Goal: Check status: Check status

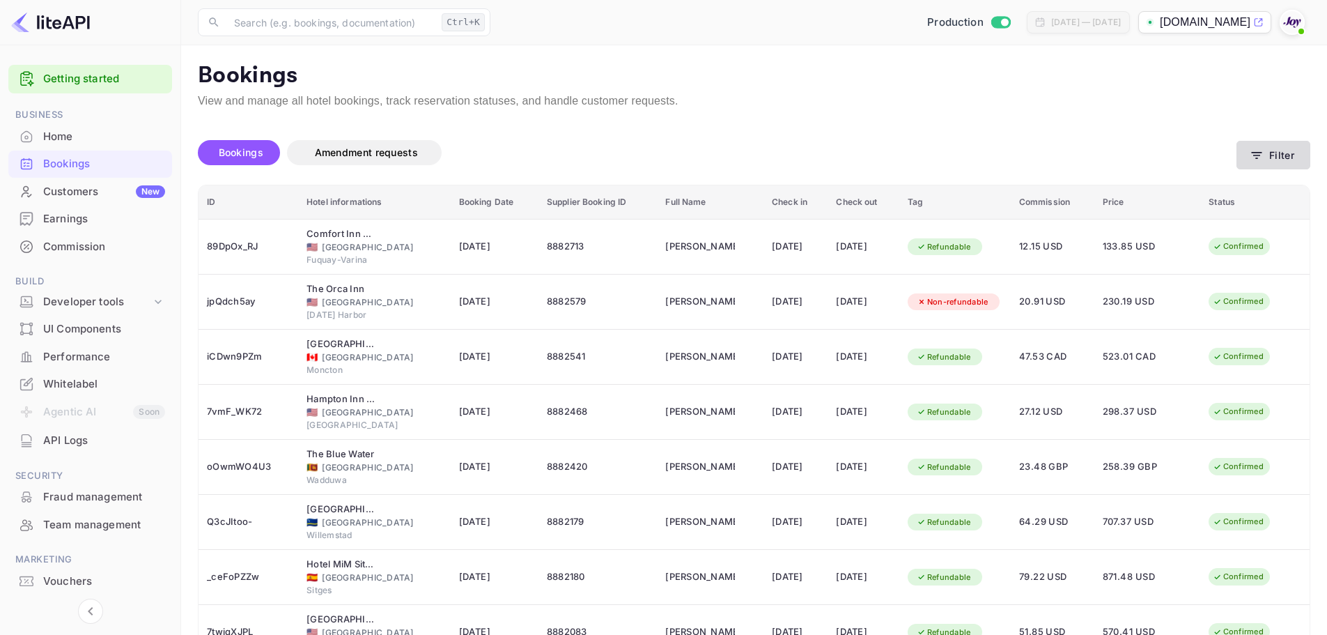
click at [1256, 157] on icon "button" at bounding box center [1257, 155] width 14 height 14
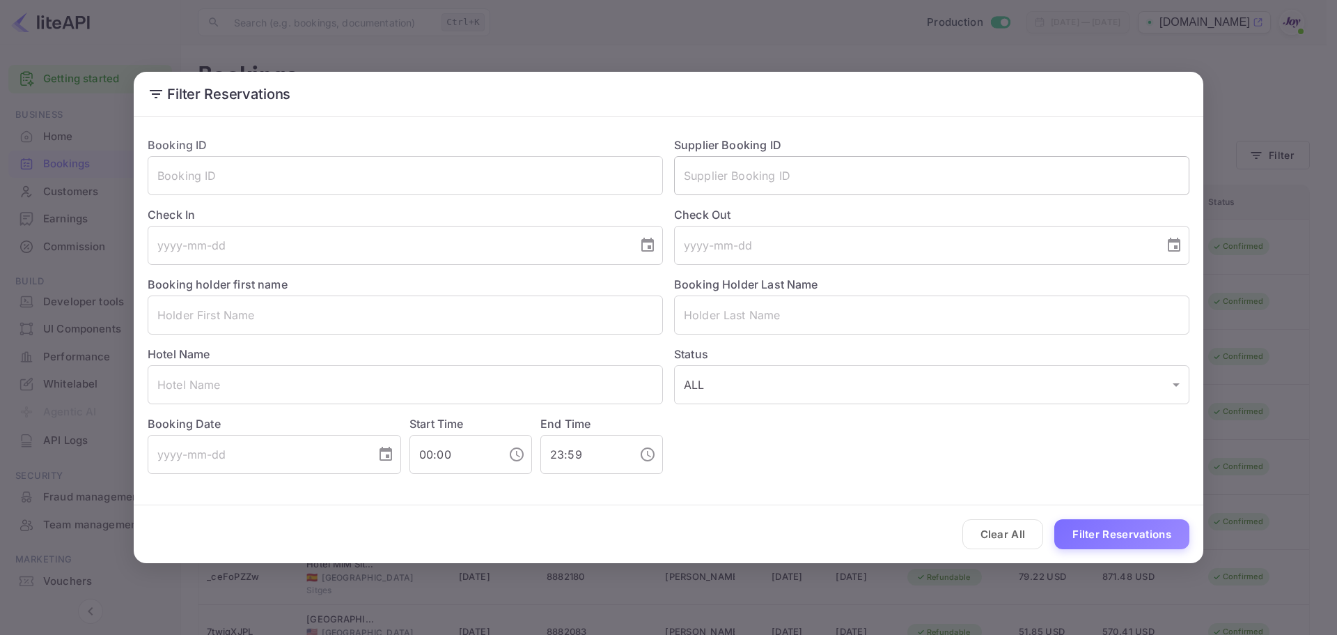
click at [759, 174] on input "text" at bounding box center [931, 175] width 515 height 39
paste input "8839260"
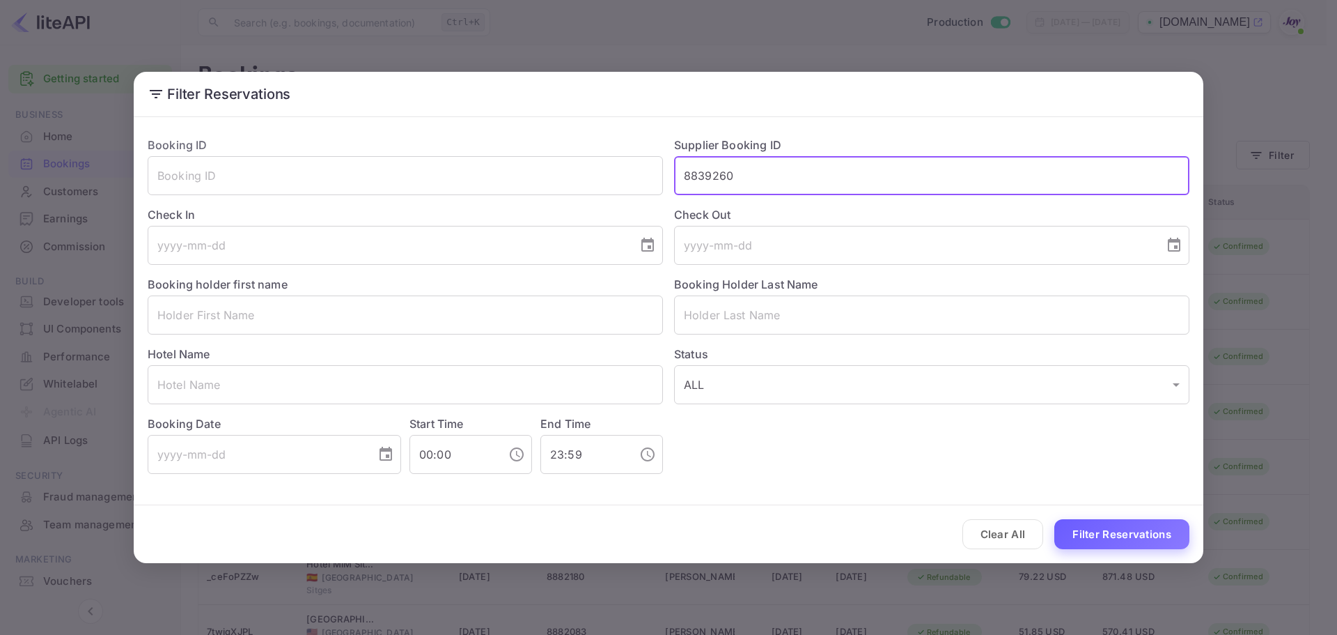
type input "8839260"
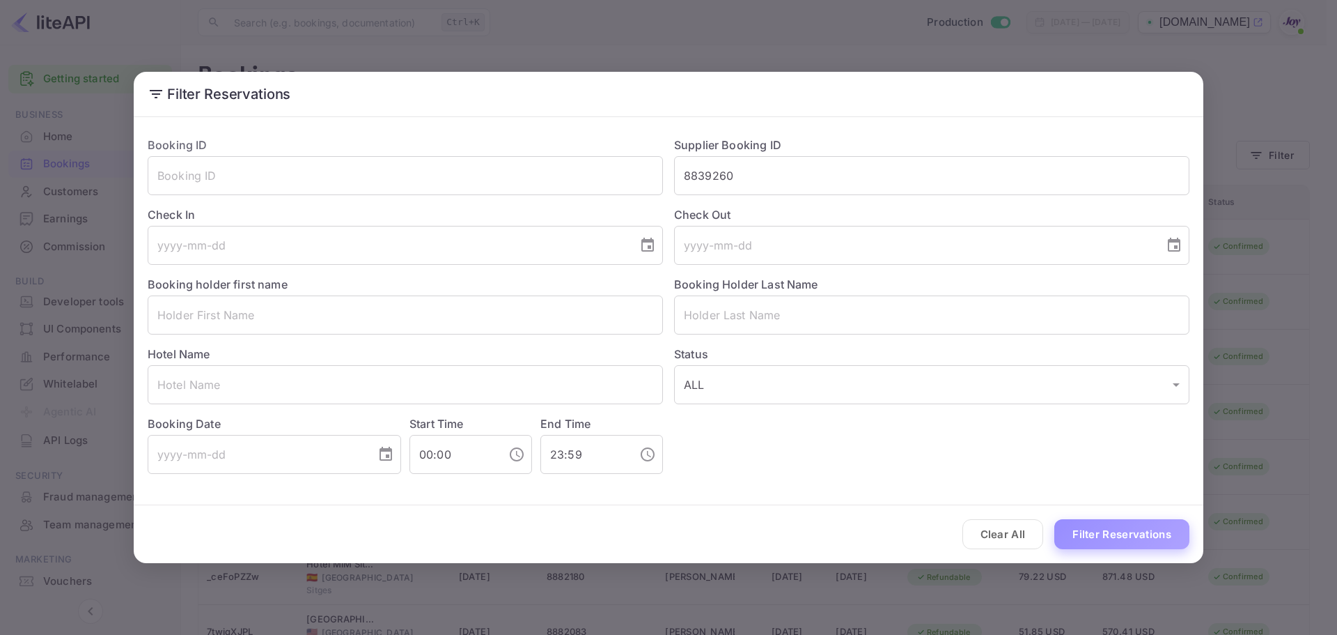
click at [1107, 531] on button "Filter Reservations" at bounding box center [1122, 534] width 135 height 30
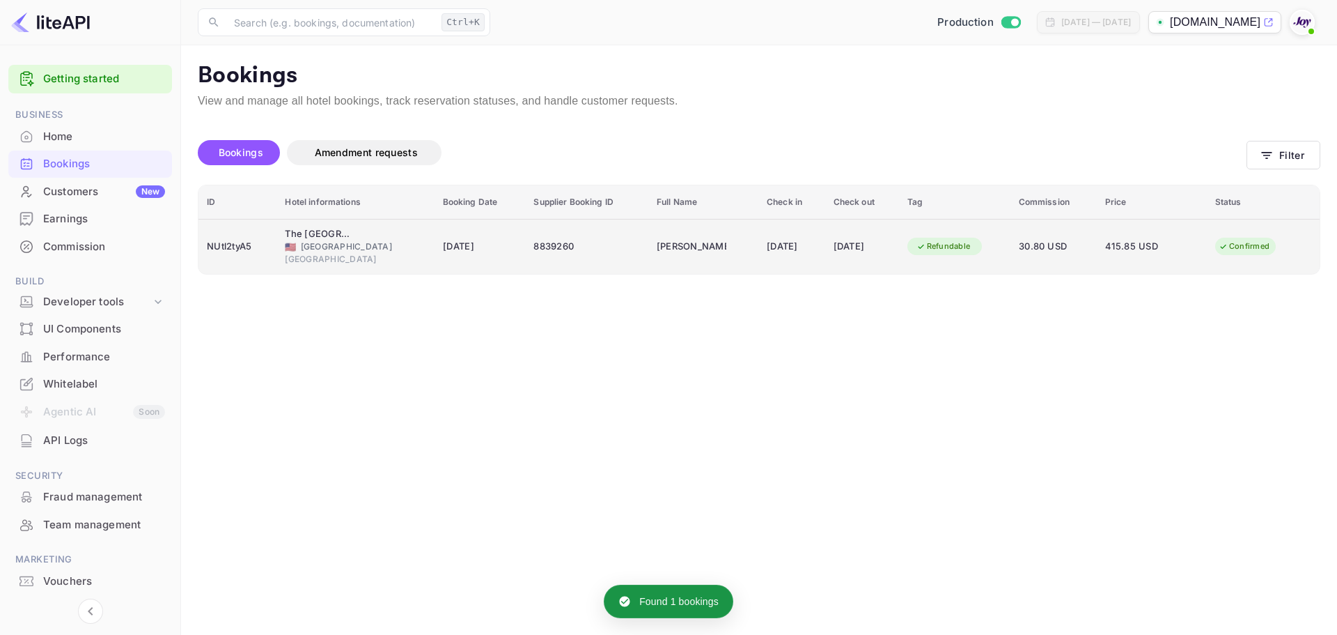
click at [265, 244] on div "NUtl2tyA5" at bounding box center [237, 246] width 61 height 22
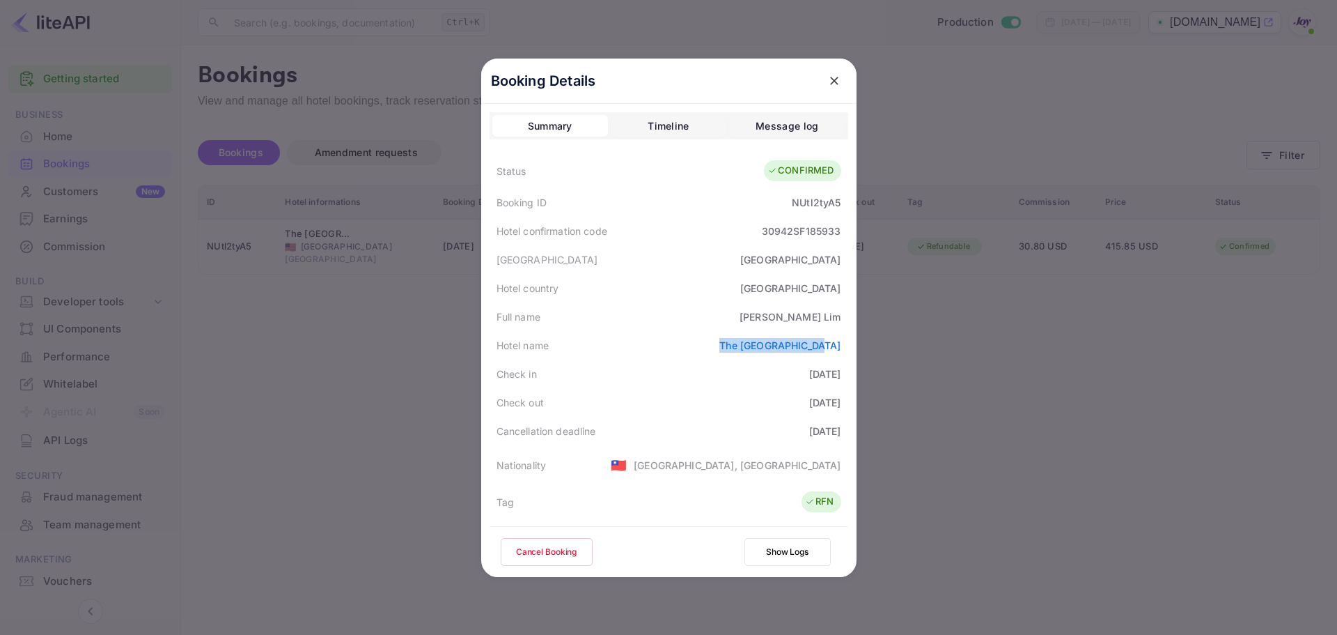
drag, startPoint x: 741, startPoint y: 347, endPoint x: 853, endPoint y: 347, distance: 111.5
click at [853, 347] on div "Booking Details Summary Timeline Message log Status CONFIRMED Booking ID NUtl2t…" at bounding box center [668, 318] width 375 height 518
copy link "The [GEOGRAPHIC_DATA]"
click at [825, 348] on link "The [GEOGRAPHIC_DATA]" at bounding box center [780, 345] width 121 height 12
